Goal: Task Accomplishment & Management: Use online tool/utility

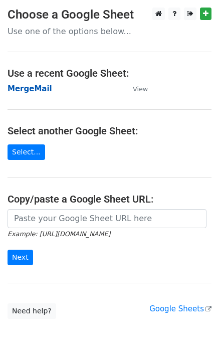
click at [38, 91] on strong "MergeMail" at bounding box center [30, 88] width 45 height 9
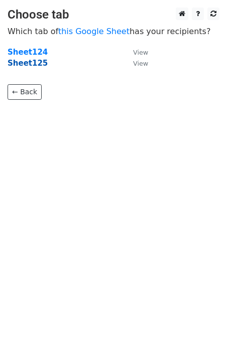
click at [34, 66] on strong "Sheet125" at bounding box center [28, 63] width 40 height 9
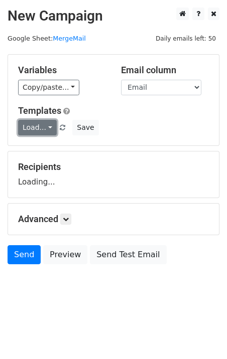
click at [38, 128] on link "Load..." at bounding box center [37, 128] width 39 height 16
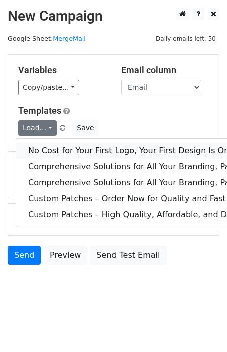
click at [47, 145] on link "No Cost for Your First Logo, Your First Design Is On Us!" at bounding box center [205, 151] width 378 height 16
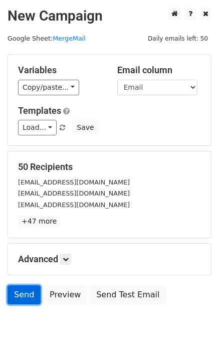
click at [25, 297] on link "Send" at bounding box center [24, 295] width 33 height 19
